Goal: Navigation & Orientation: Find specific page/section

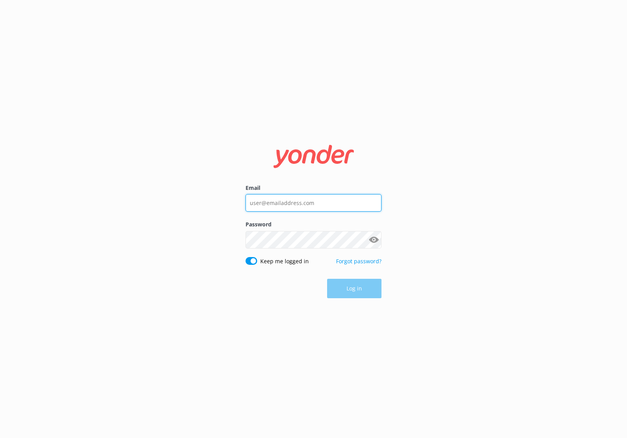
click at [307, 197] on input "Email" at bounding box center [314, 202] width 136 height 17
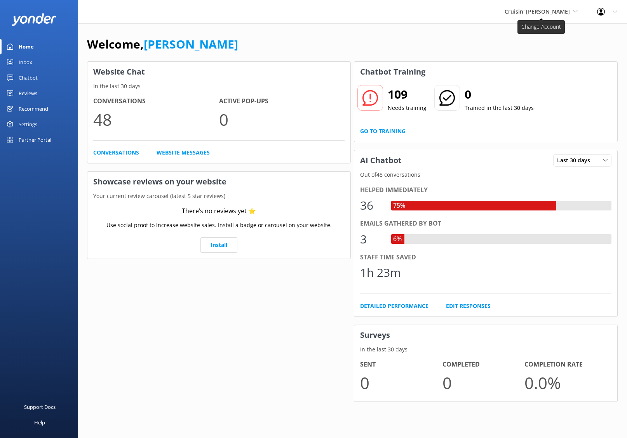
click at [566, 12] on span "Cruisin' [PERSON_NAME]" at bounding box center [537, 11] width 65 height 7
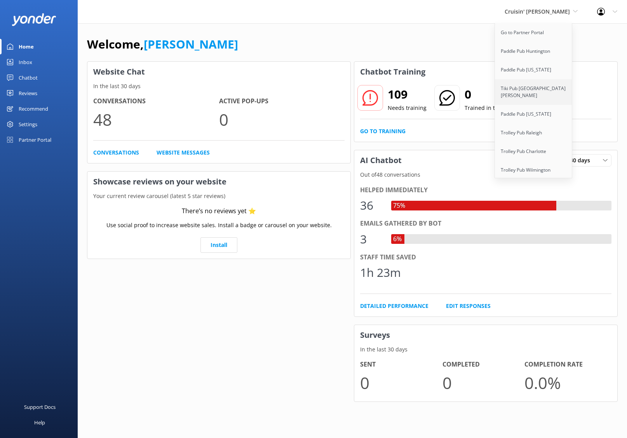
click at [544, 94] on link "Tiki Pub [GEOGRAPHIC_DATA][PERSON_NAME]" at bounding box center [534, 92] width 78 height 26
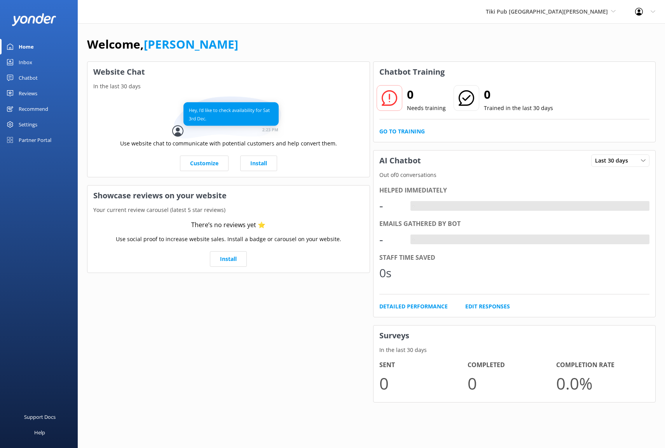
click at [242, 364] on div "Website Chat In the last 30 days Use website chat to communicate with potential…" at bounding box center [228, 236] width 286 height 352
click at [176, 305] on div "Website Chat In the last 30 days Use website chat to communicate with potential…" at bounding box center [228, 236] width 286 height 352
drag, startPoint x: 253, startPoint y: 313, endPoint x: 258, endPoint y: 318, distance: 7.4
click at [254, 313] on div "Website Chat In the last 30 days Use website chat to communicate with potential…" at bounding box center [228, 236] width 286 height 352
click at [590, 12] on span "Tiki Pub [GEOGRAPHIC_DATA][PERSON_NAME]" at bounding box center [547, 11] width 122 height 7
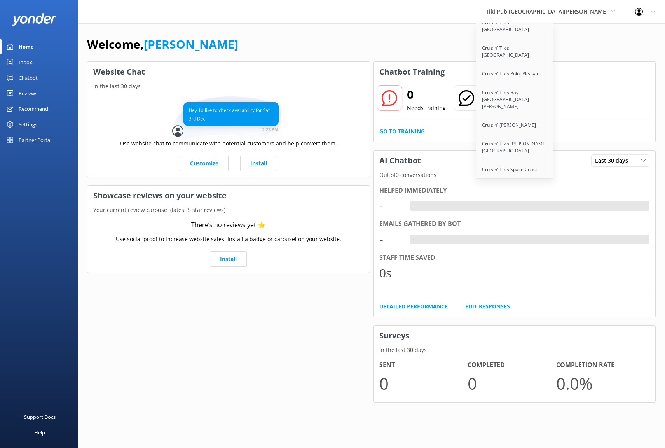
scroll to position [735, 0]
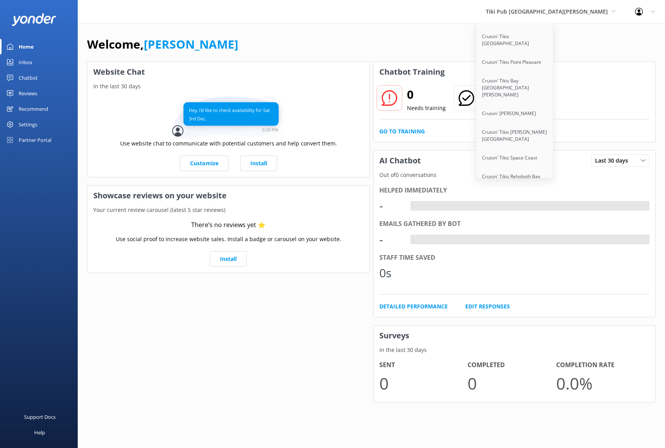
click at [313, 306] on div "Website Chat In the last 30 days Use website chat to communicate with potential…" at bounding box center [228, 236] width 286 height 352
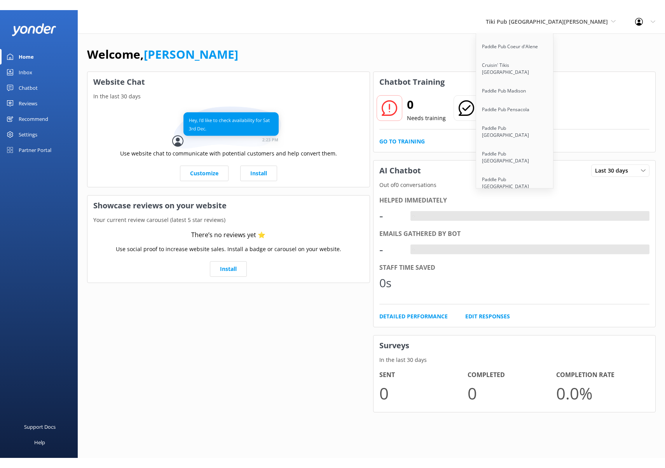
scroll to position [1209, 0]
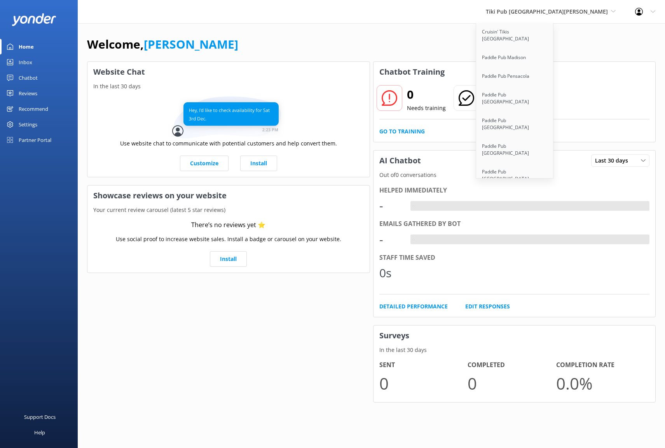
click at [554, 347] on link "Cruisin' Tikis [GEOGRAPHIC_DATA]" at bounding box center [515, 360] width 78 height 26
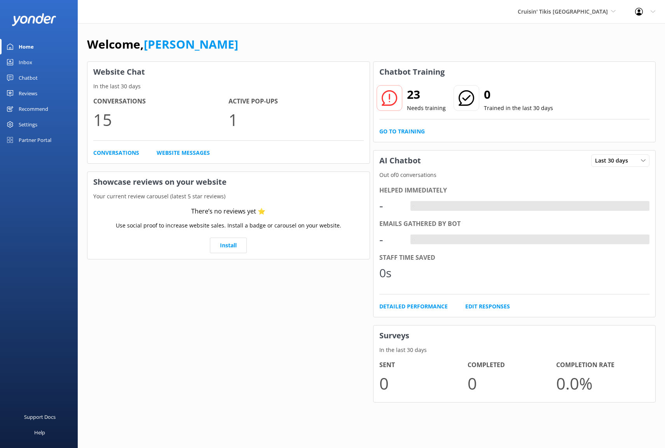
click at [213, 328] on div "Website Chat In the last 30 days Conversations 15 Active Pop-ups 1 Conversation…" at bounding box center [228, 236] width 286 height 352
